Goal: Check status: Check status

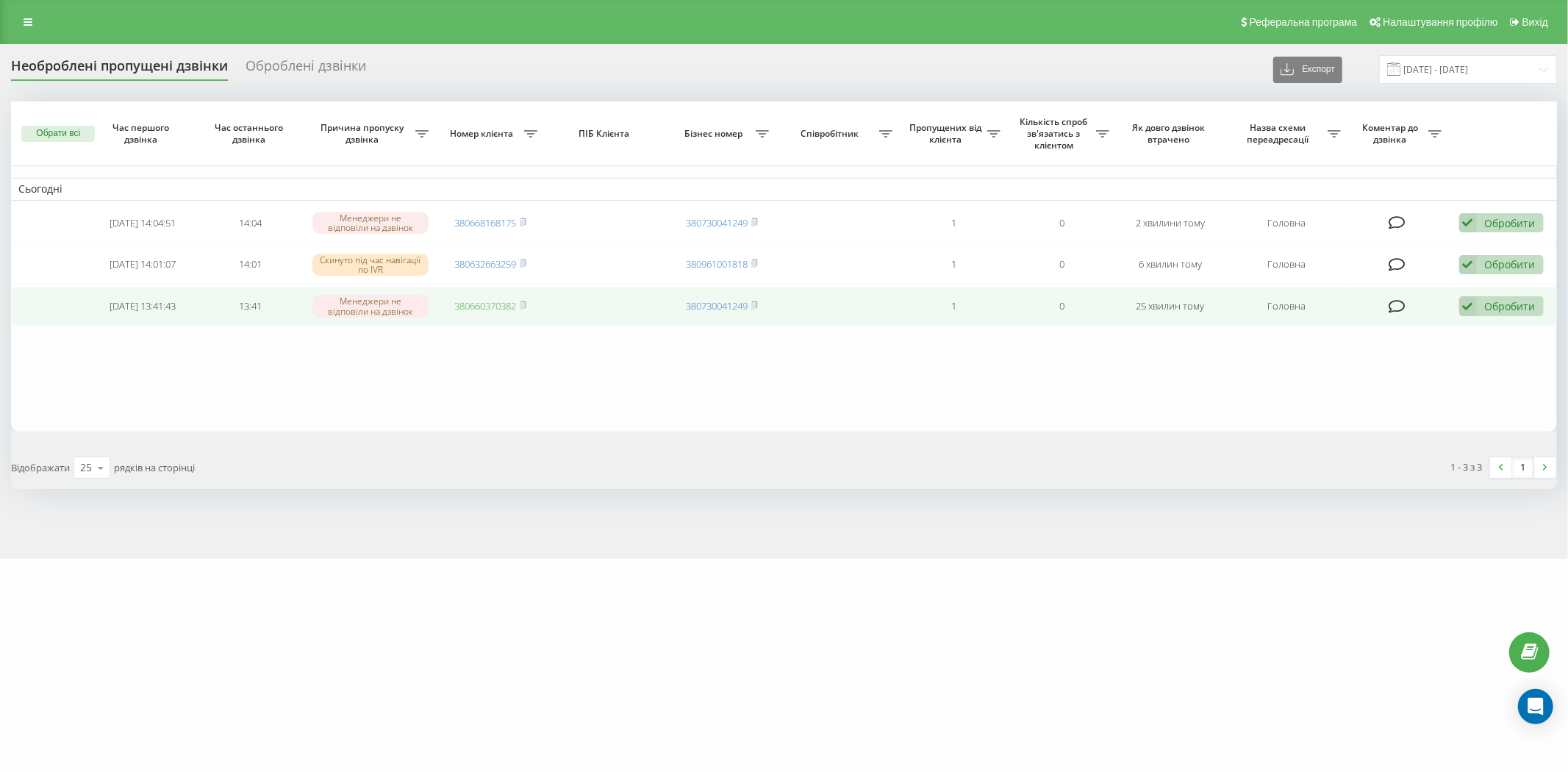
click at [489, 302] on link "380660370382" at bounding box center [485, 306] width 62 height 14
click at [496, 306] on link "380660370382" at bounding box center [485, 306] width 62 height 14
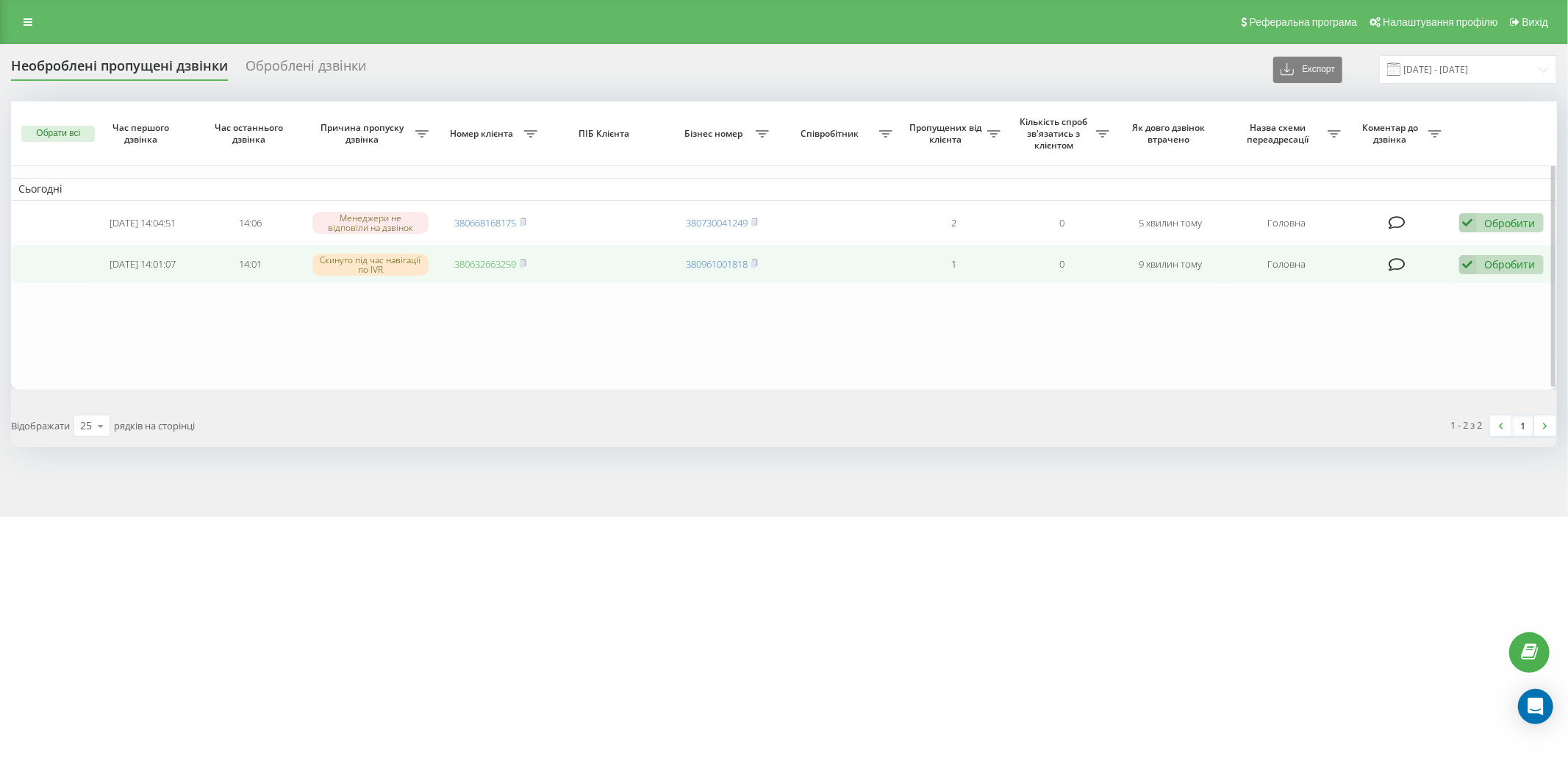
click at [495, 266] on link "380632663259" at bounding box center [485, 264] width 62 height 14
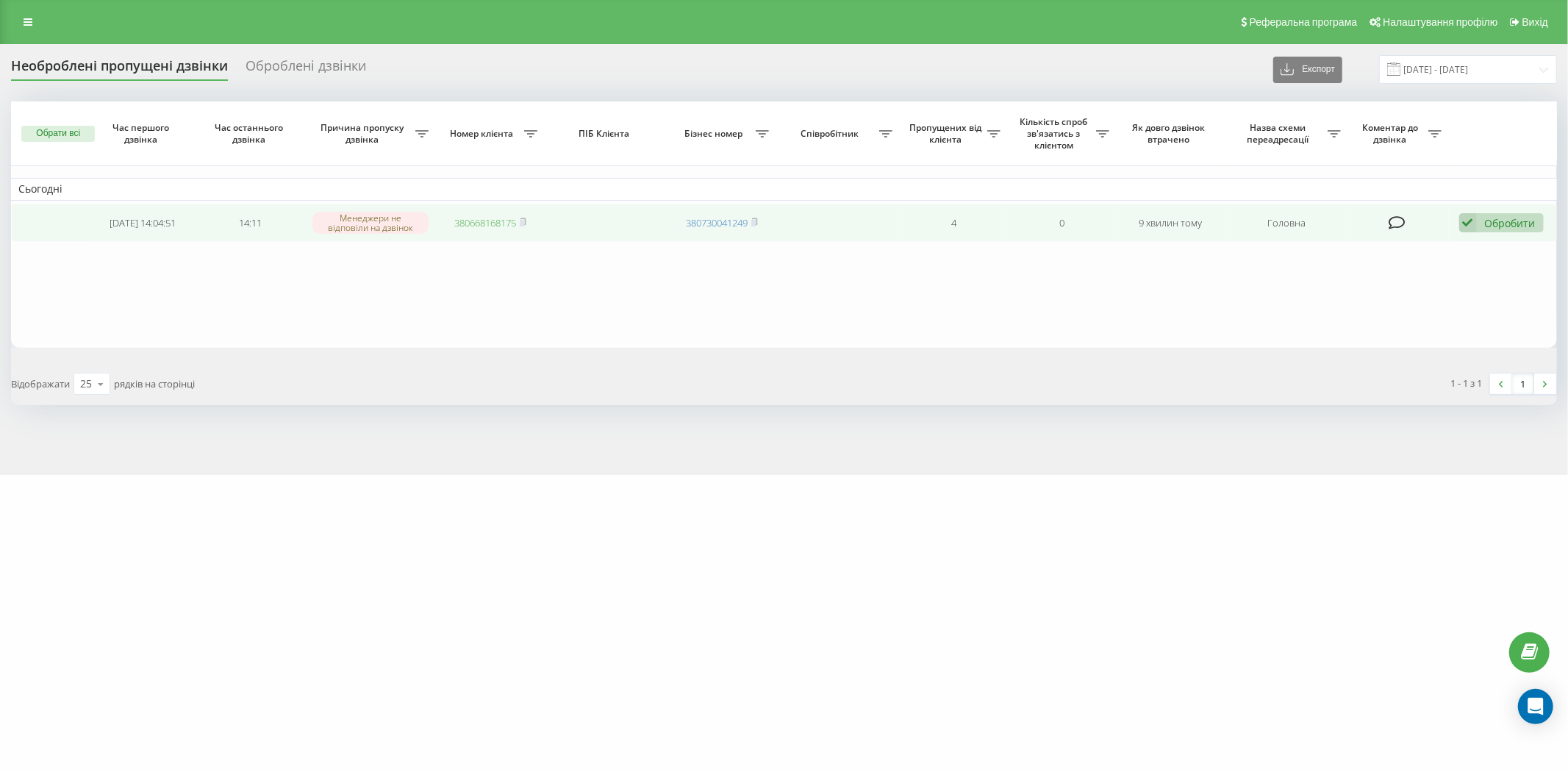
click at [467, 219] on link "380668168175" at bounding box center [485, 223] width 62 height 14
